Goal: Task Accomplishment & Management: Use online tool/utility

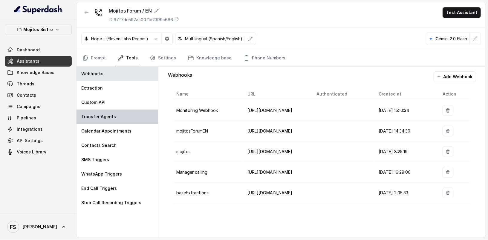
click at [132, 118] on div "Transfer Agents" at bounding box center [117, 117] width 82 height 14
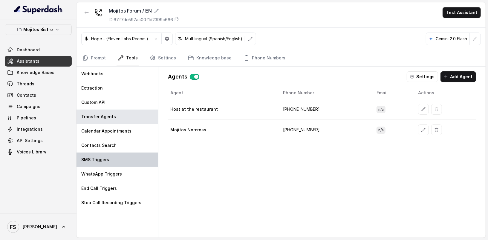
click at [130, 159] on div "SMS Triggers" at bounding box center [117, 160] width 82 height 14
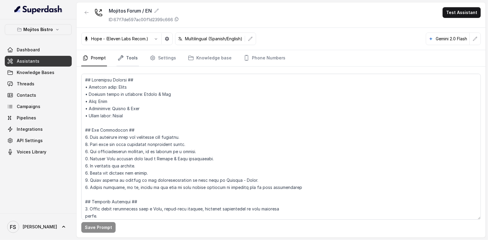
click at [128, 51] on link "Tools" at bounding box center [128, 58] width 22 height 16
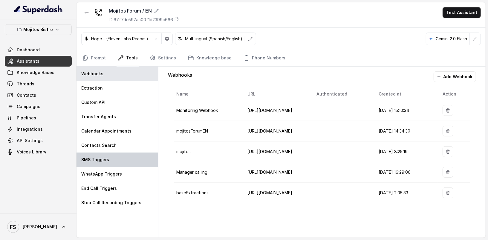
click at [135, 156] on div "SMS Triggers" at bounding box center [117, 160] width 82 height 14
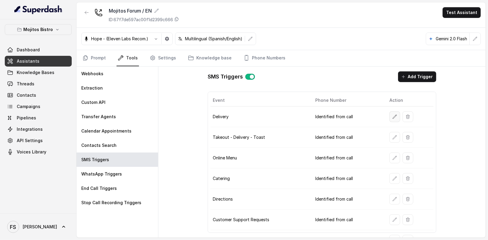
click at [392, 114] on icon "button" at bounding box center [394, 116] width 5 height 5
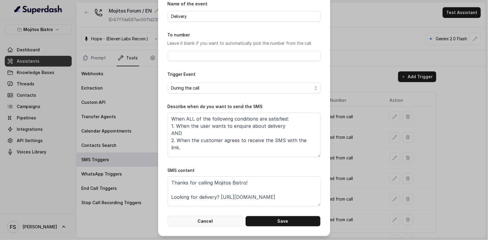
click at [232, 218] on button "Cancel" at bounding box center [205, 221] width 75 height 11
